Goal: Task Accomplishment & Management: Use online tool/utility

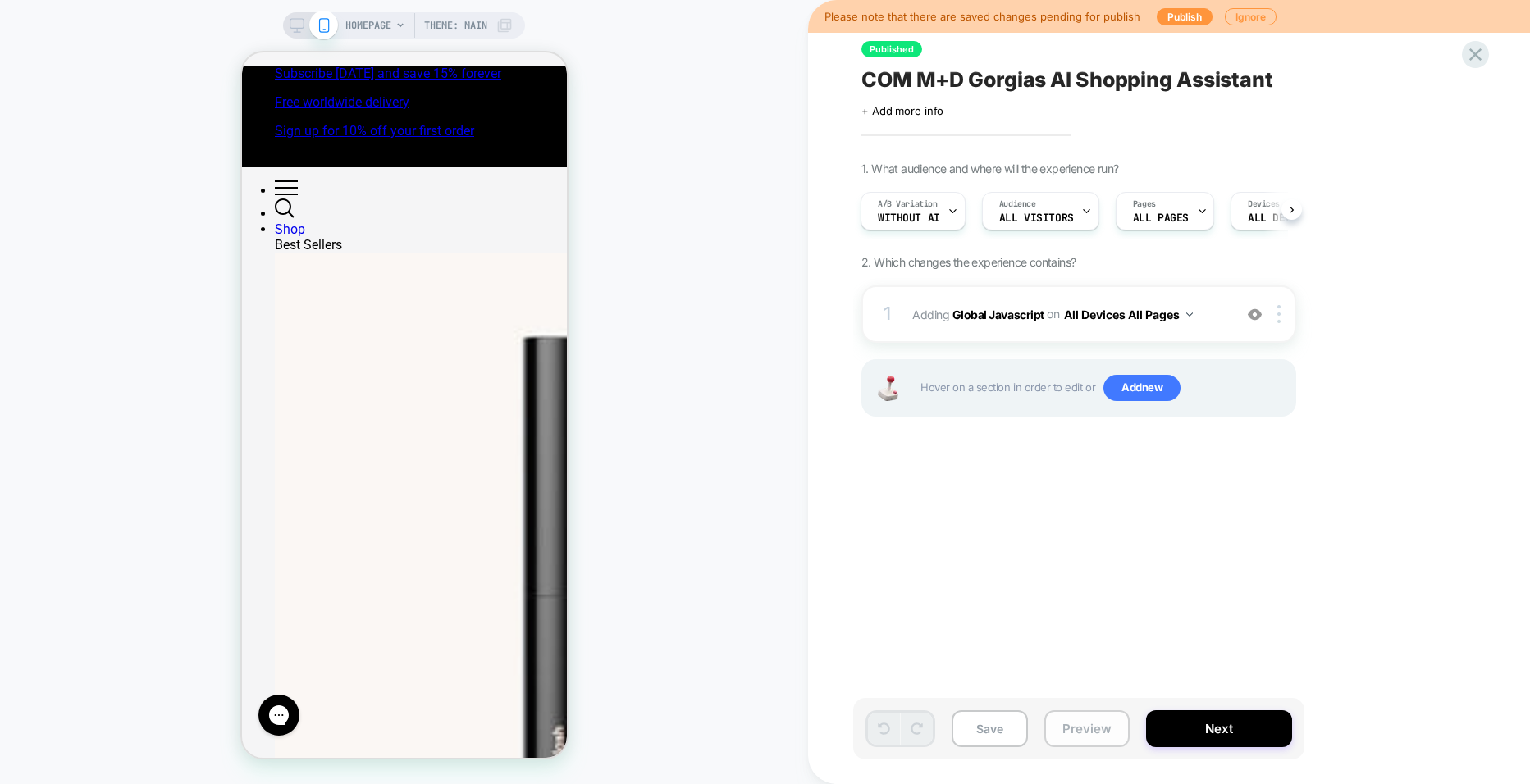
click at [1082, 717] on button "Preview" at bounding box center [1087, 728] width 85 height 37
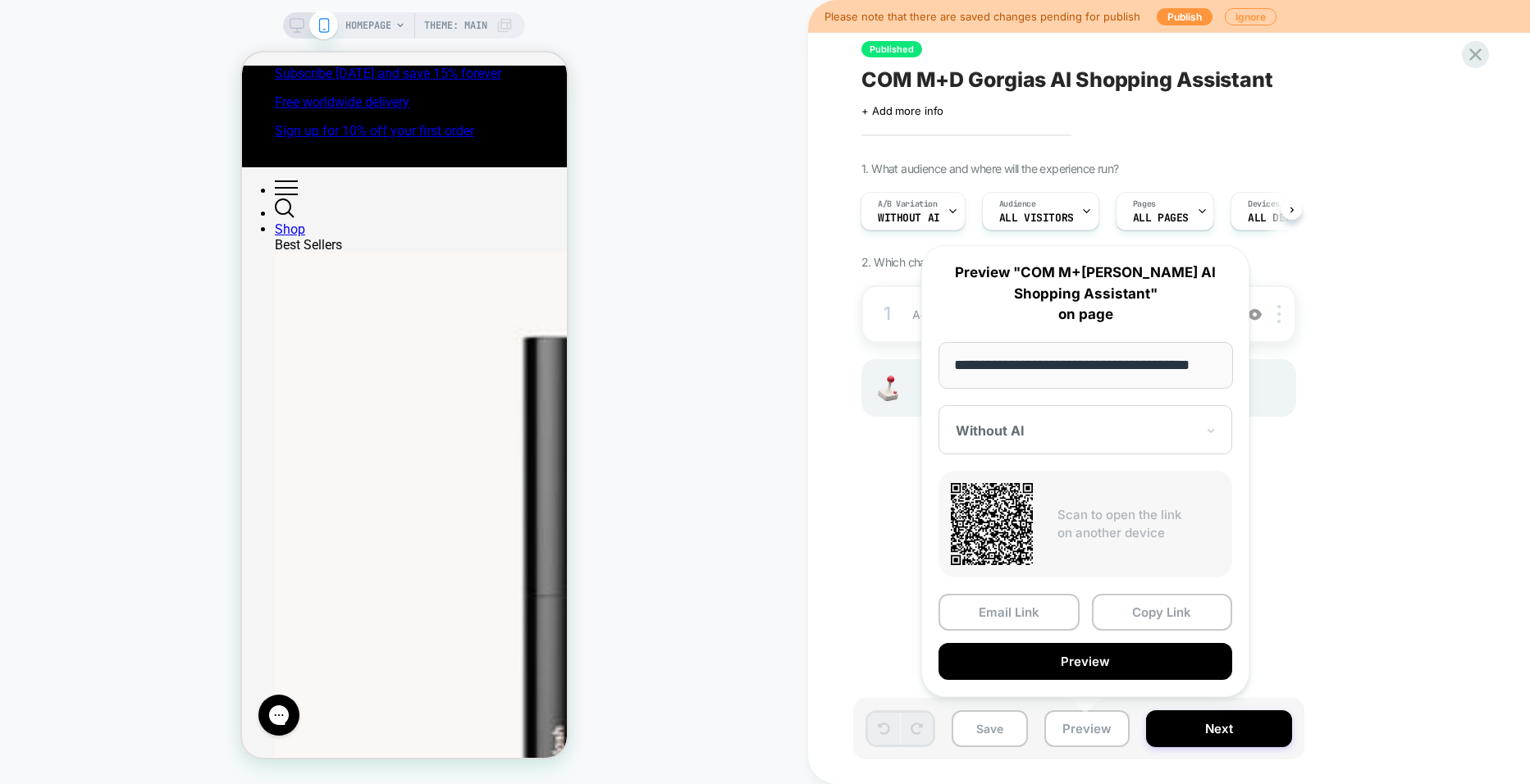
click at [1026, 449] on div "Without AI" at bounding box center [1086, 430] width 294 height 50
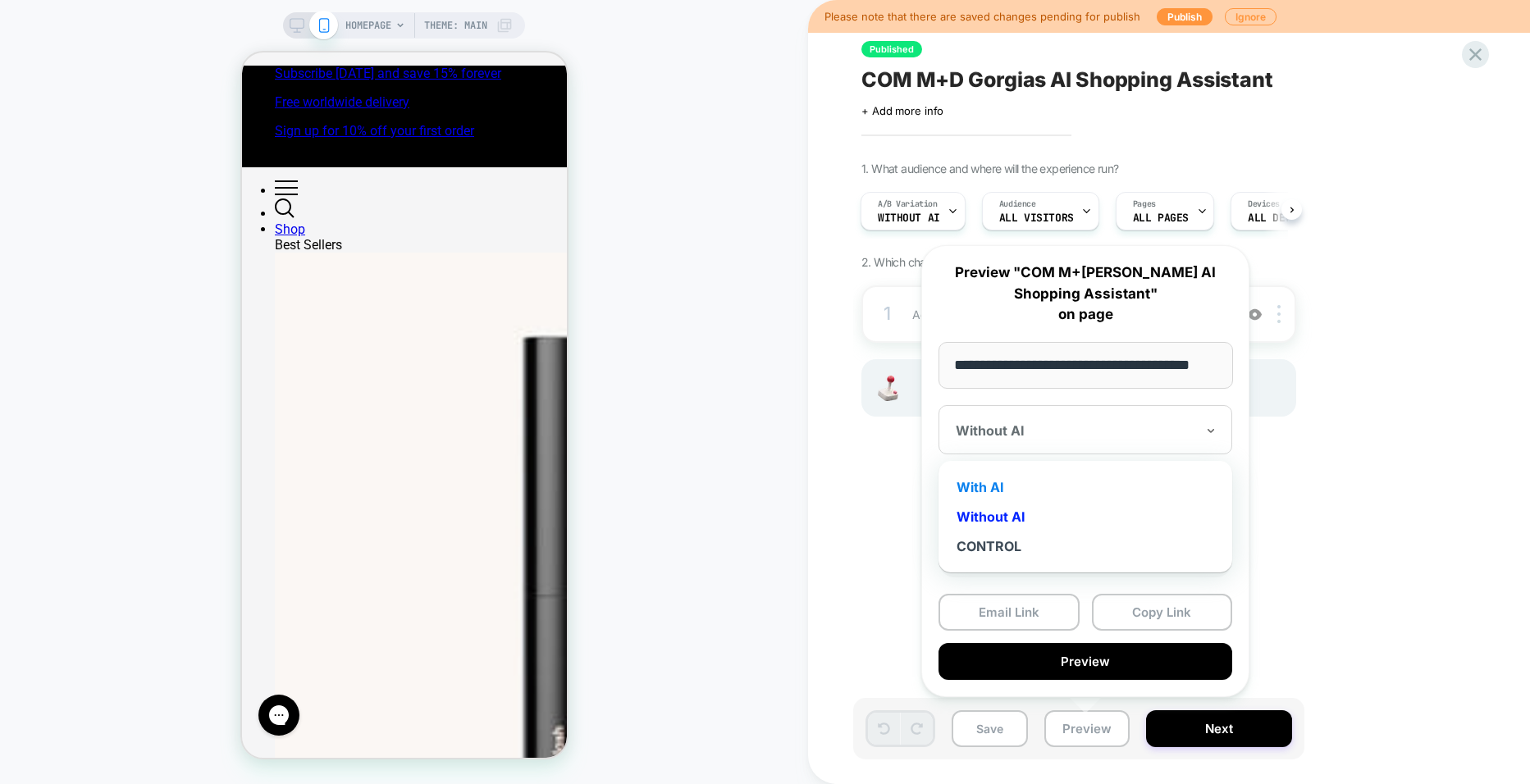
click at [1010, 485] on div "With AI" at bounding box center [1086, 487] width 277 height 30
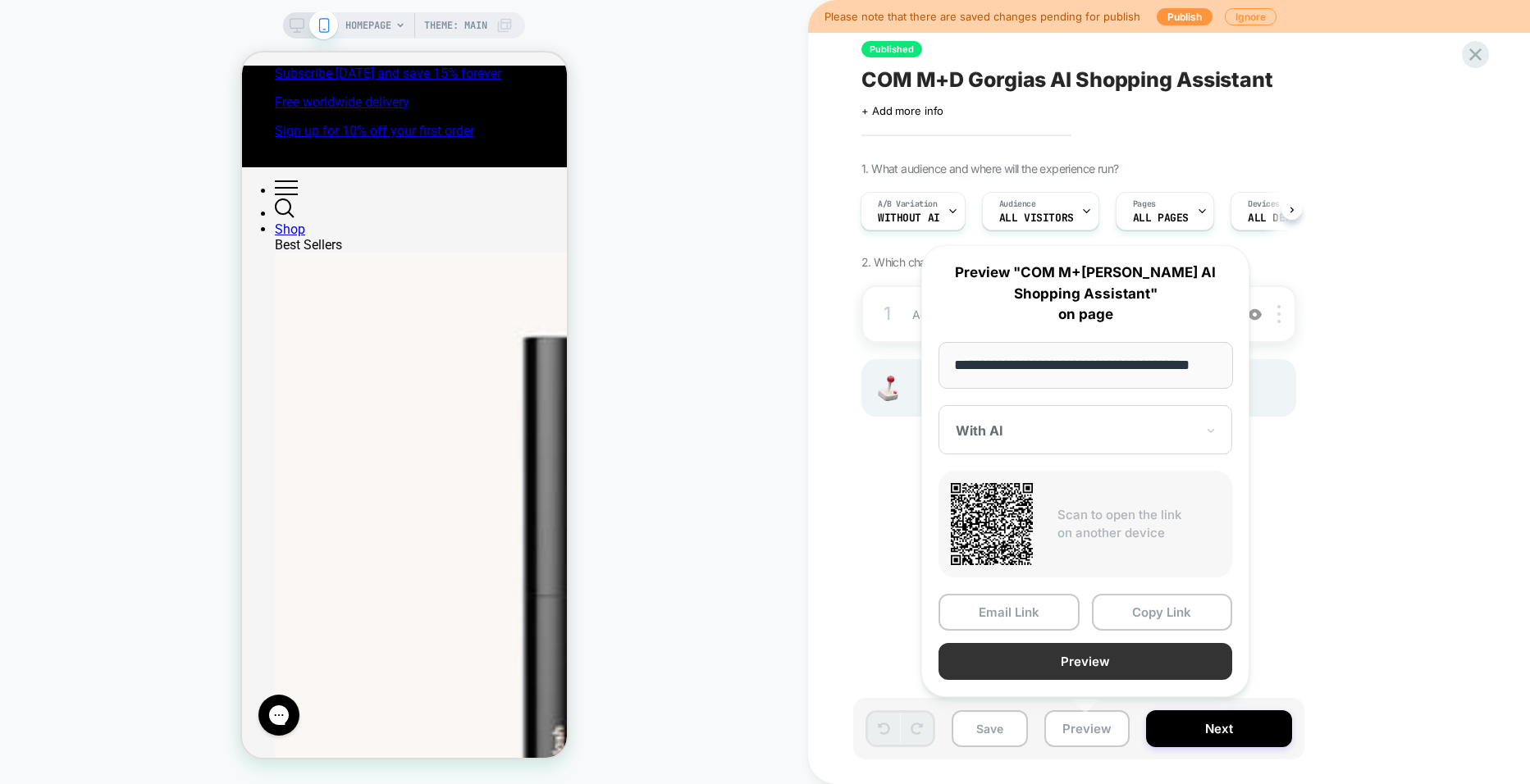
click at [1101, 658] on button "Preview" at bounding box center [1086, 661] width 294 height 37
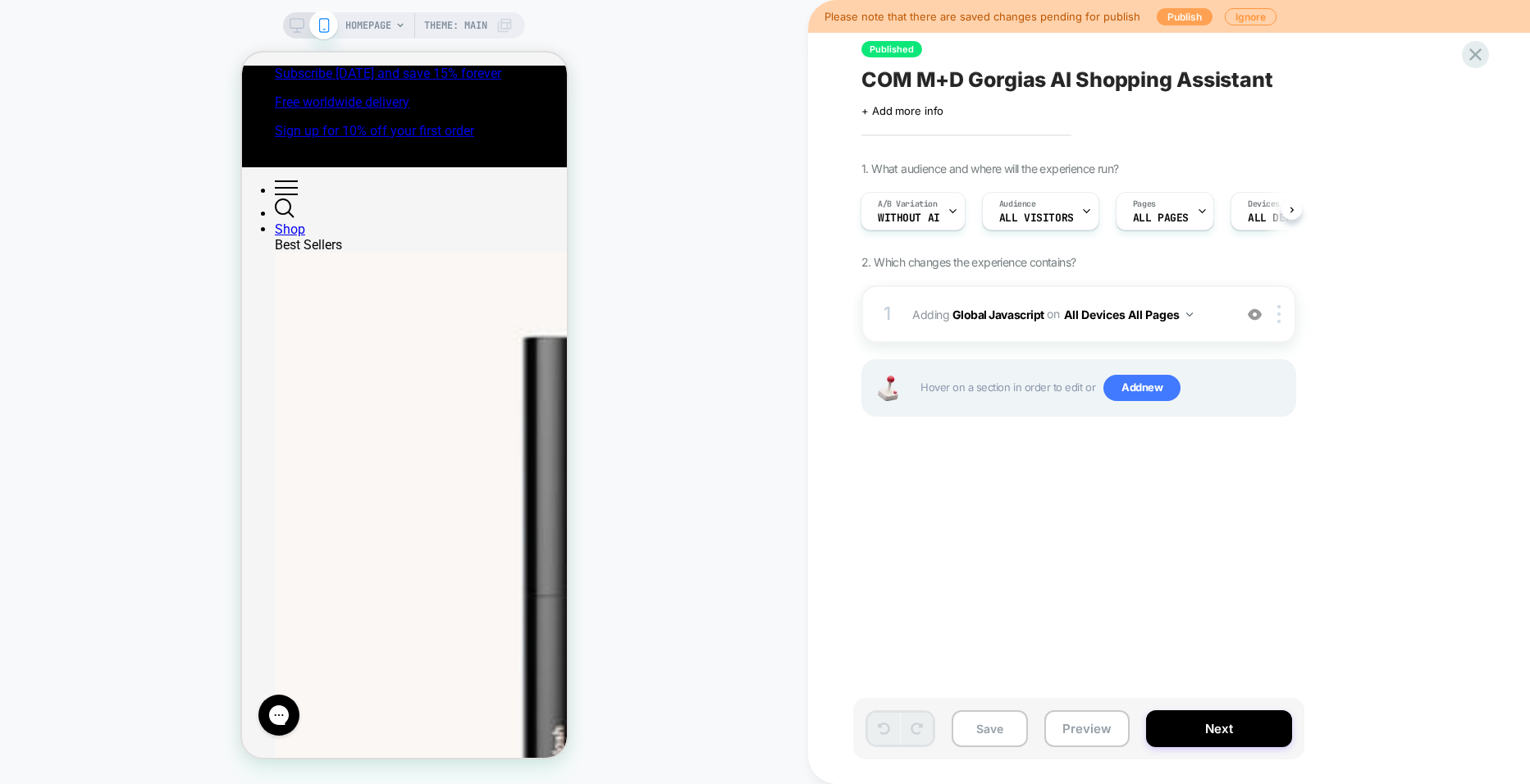
click at [1172, 16] on button "Publish" at bounding box center [1185, 17] width 56 height 17
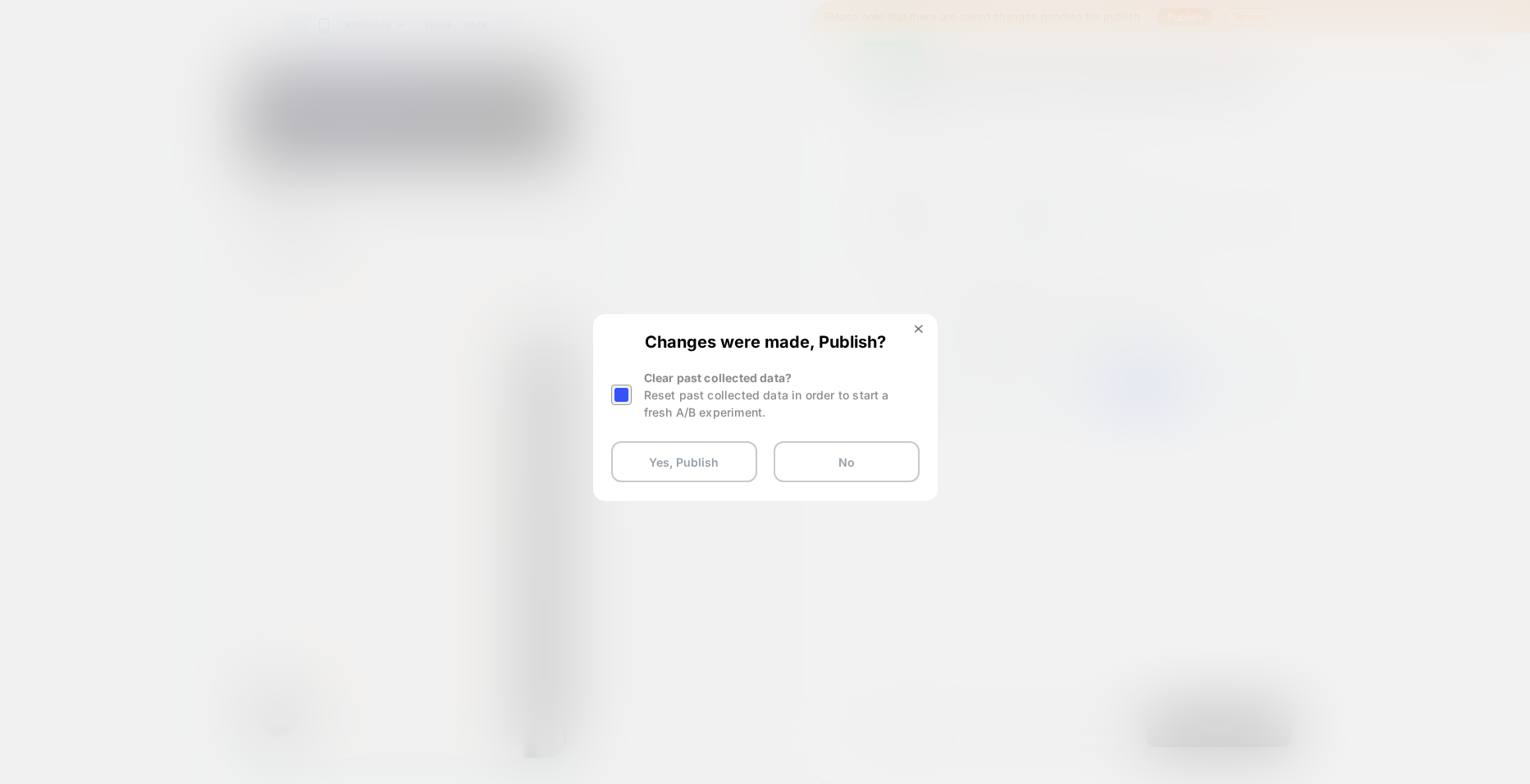
click at [621, 396] on div at bounding box center [621, 394] width 21 height 21
click at [672, 462] on button "Yes, Publish" at bounding box center [684, 462] width 146 height 41
